Goal: Task Accomplishment & Management: Manage account settings

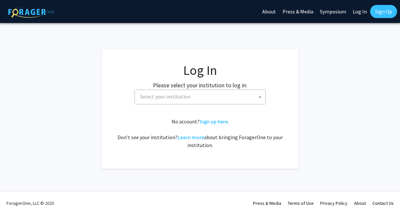
select select
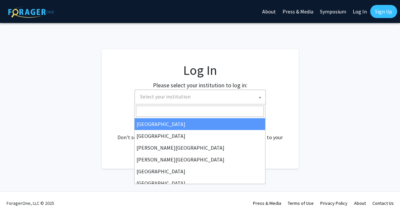
click at [235, 99] on span "Select your institution" at bounding box center [202, 96] width 128 height 13
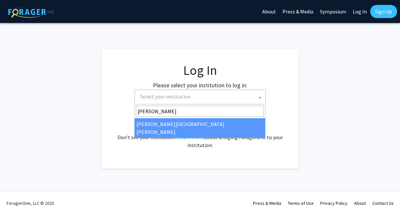
type input "[PERSON_NAME]"
select select "1"
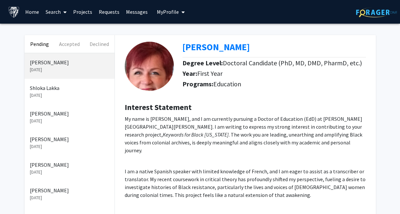
click at [66, 95] on p "[DATE]" at bounding box center [69, 95] width 79 height 7
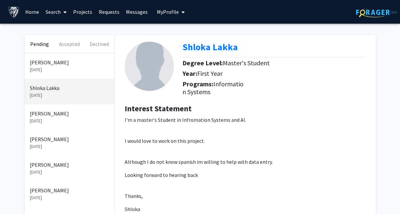
click at [81, 11] on link "Projects" at bounding box center [83, 11] width 26 height 23
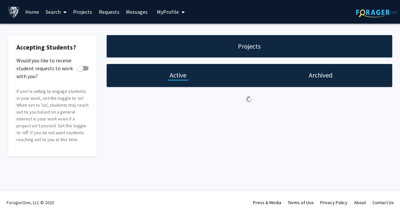
checkbox input "true"
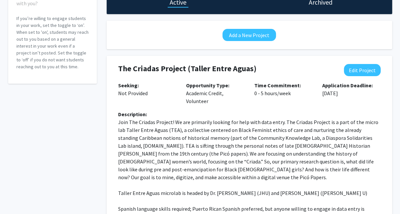
scroll to position [75, 0]
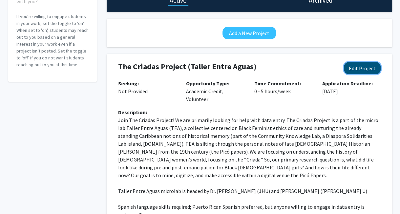
click at [364, 65] on button "Edit Project" at bounding box center [362, 68] width 37 height 12
select select "0 - 5"
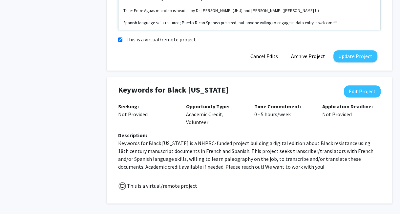
scroll to position [296, 0]
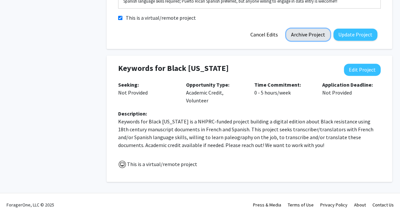
click at [302, 36] on button "Archive Project" at bounding box center [308, 35] width 44 height 12
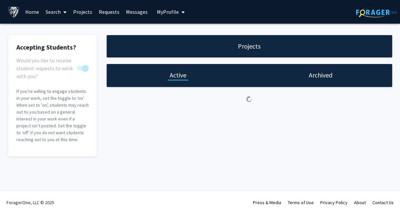
scroll to position [0, 0]
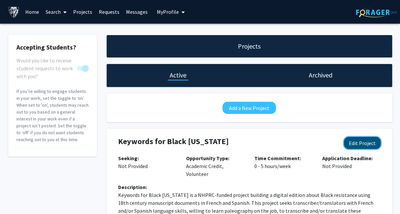
click at [368, 145] on button "Edit Project" at bounding box center [362, 143] width 37 height 12
select select "0 - 5"
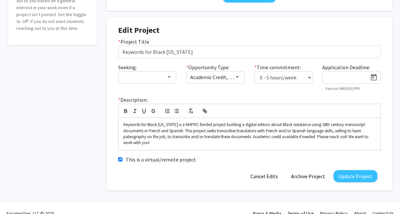
scroll to position [115, 0]
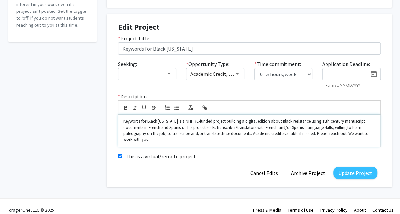
click at [258, 122] on p "Keywords for Black Louisiana is a NHPRC-funded project building a digital editi…" at bounding box center [249, 131] width 252 height 24
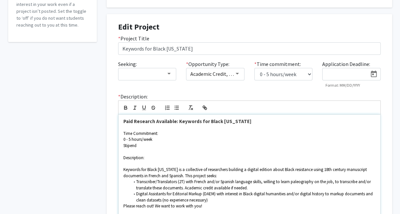
click at [174, 157] on p "Description:" at bounding box center [249, 158] width 252 height 6
click at [149, 128] on p at bounding box center [249, 127] width 252 height 6
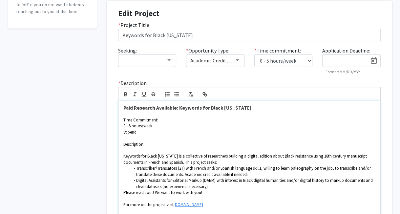
scroll to position [138, 0]
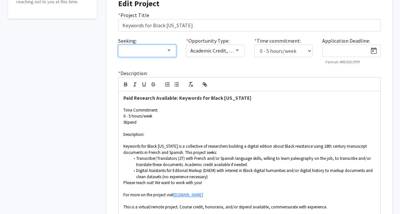
click at [162, 52] on div at bounding box center [144, 51] width 44 height 8
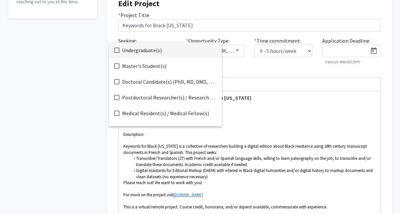
click at [53, 75] on div at bounding box center [200, 107] width 400 height 214
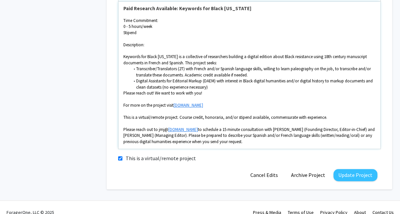
scroll to position [237, 0]
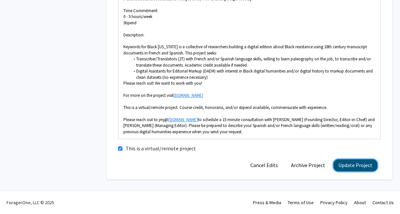
click at [358, 167] on button "Update Project" at bounding box center [356, 165] width 44 height 12
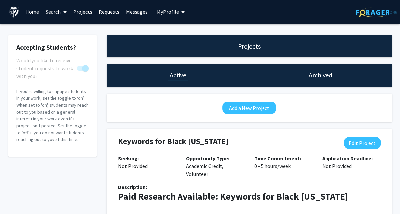
scroll to position [2, 0]
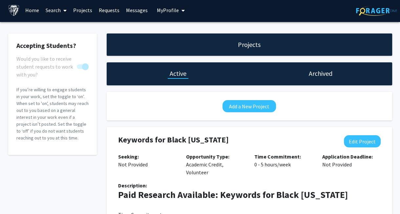
click at [64, 102] on p "If you’re willing to engage students in your work, set the toggle to ‘on’. When…" at bounding box center [52, 113] width 72 height 55
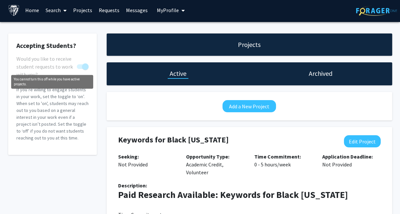
click at [83, 66] on span "You cannot turn this off while you have active projects." at bounding box center [85, 66] width 7 height 7
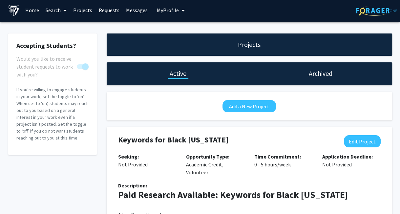
click at [74, 116] on p "If you’re willing to engage students in your work, set the toggle to ‘on’. When…" at bounding box center [52, 113] width 72 height 55
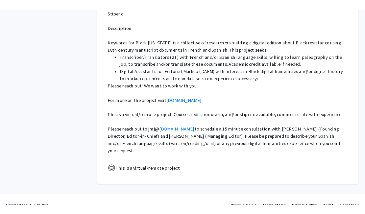
scroll to position [228, 0]
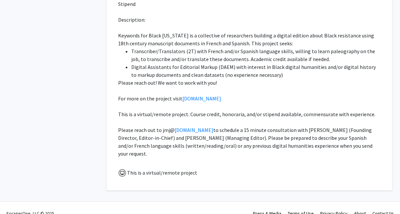
click at [211, 174] on div "This is a virtual/remote project" at bounding box center [249, 172] width 273 height 9
drag, startPoint x: 143, startPoint y: 157, endPoint x: 117, endPoint y: 101, distance: 61.9
click at [117, 101] on div "Description: Paid Research Available: Keywords for Black Louisiana Time Commitm…" at bounding box center [249, 59] width 273 height 208
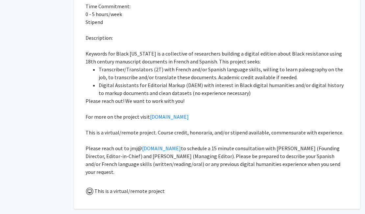
scroll to position [230, 30]
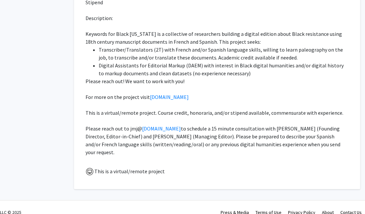
click at [177, 66] on span "Digital Assistants for Editorial Markup (DAEM) with interest in Black digital h…" at bounding box center [222, 69] width 246 height 14
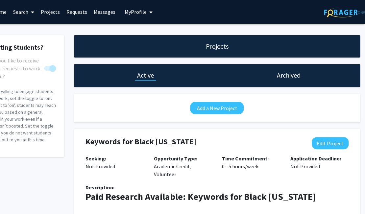
scroll to position [0, 0]
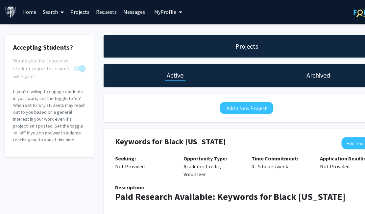
click at [247, 49] on h1 "Projects" at bounding box center [246, 46] width 23 height 9
